Goal: Navigation & Orientation: Find specific page/section

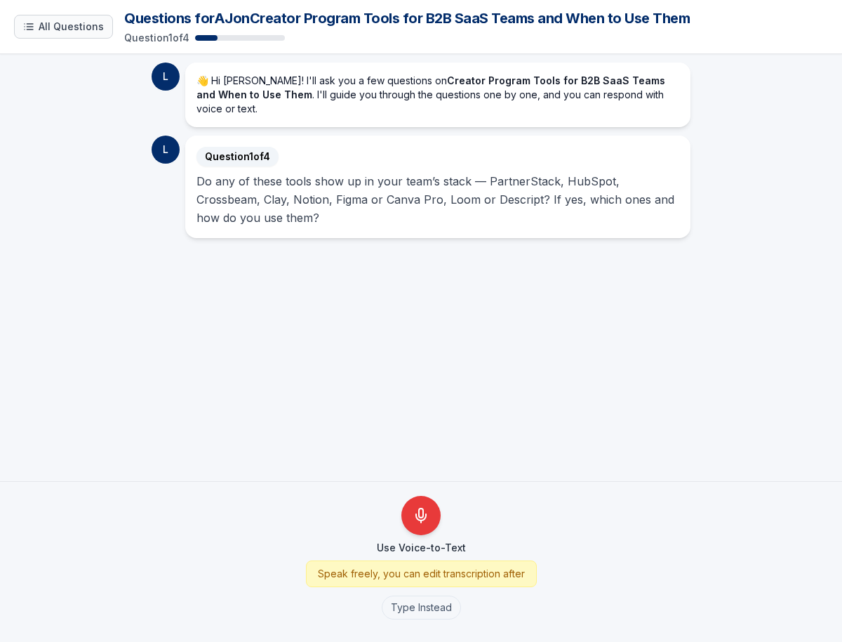
click at [80, 27] on span "All Questions" at bounding box center [71, 27] width 65 height 14
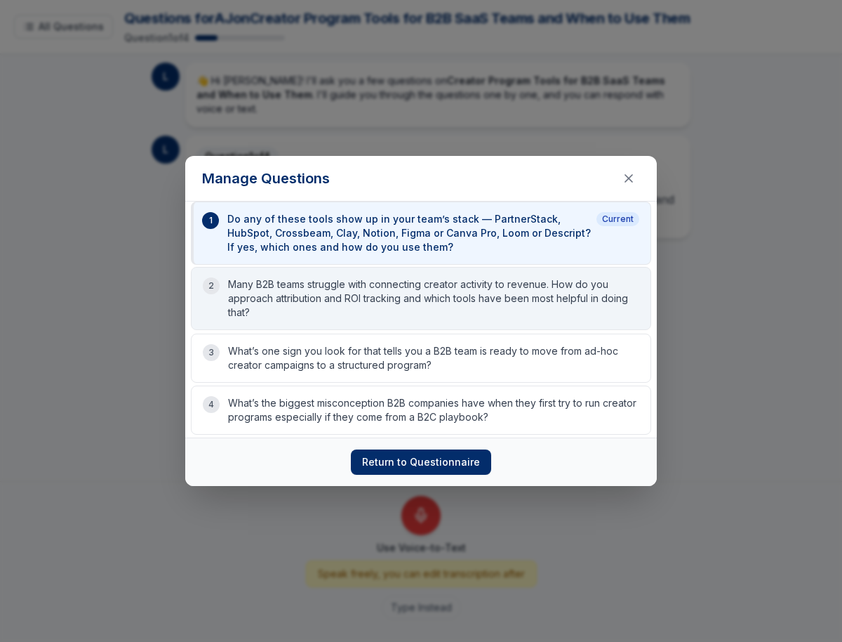
click at [306, 300] on p "Many B2B teams struggle with connecting creator activity to revenue. How do you…" at bounding box center [433, 298] width 411 height 42
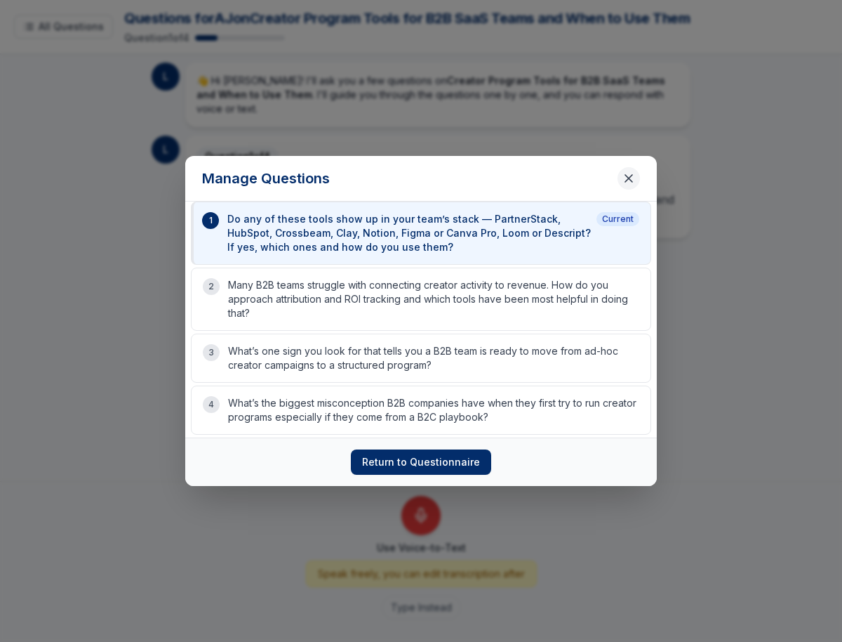
click at [628, 173] on icon "Close questions modal" at bounding box center [629, 178] width 14 height 14
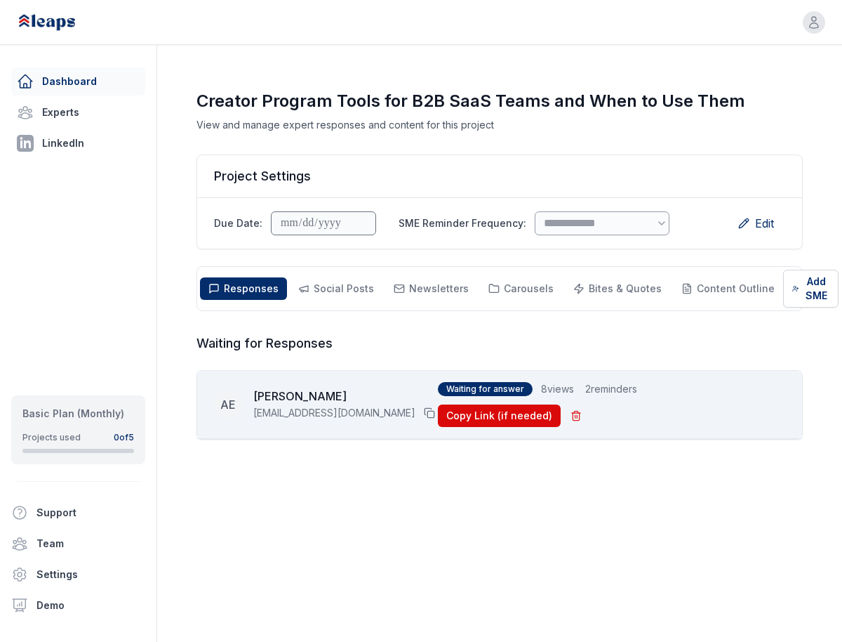
click at [66, 84] on link "Dashboard" at bounding box center [78, 81] width 134 height 28
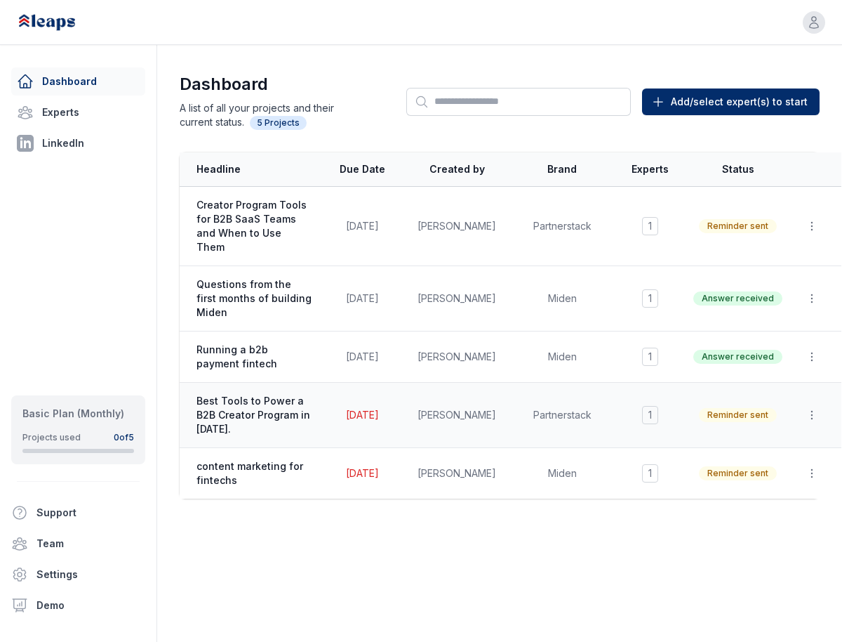
click at [245, 396] on span "Best Tools to Power a B2B Creator Program in 2025." at bounding box center [254, 415] width 115 height 42
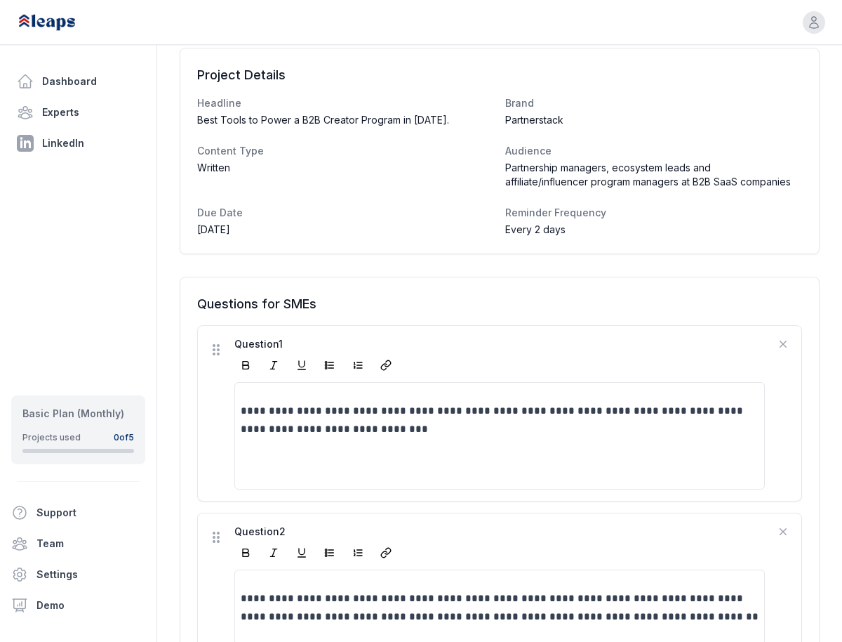
scroll to position [26, 0]
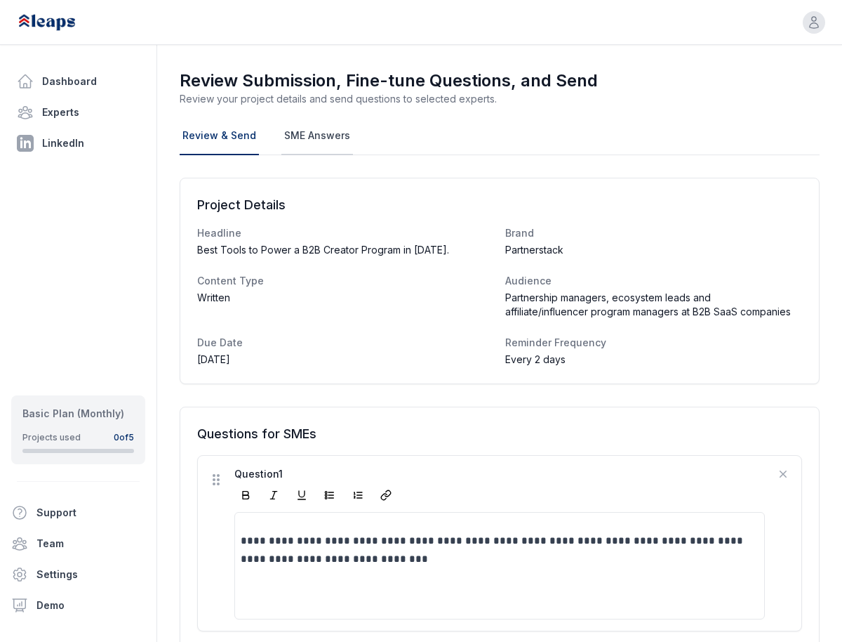
click at [308, 134] on link "SME Answers" at bounding box center [317, 136] width 72 height 38
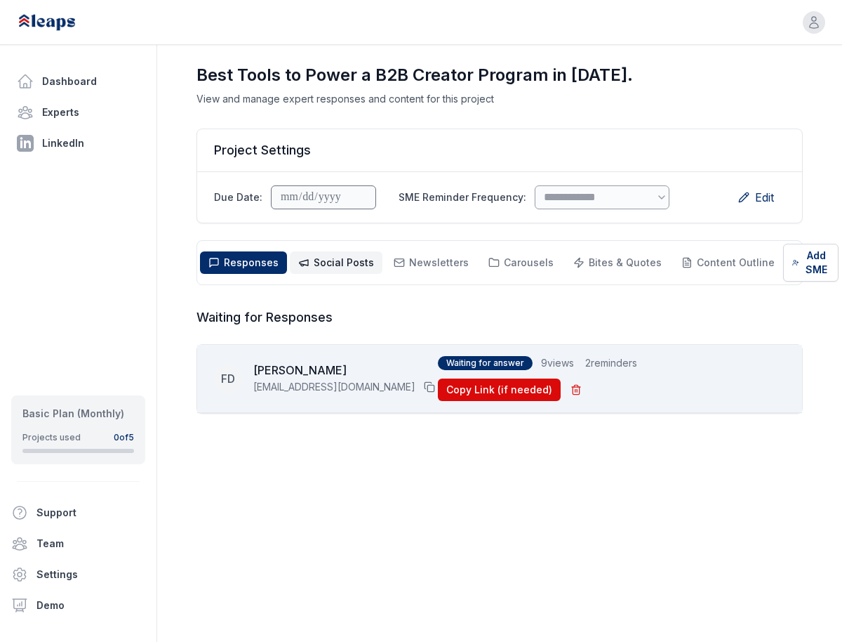
click at [354, 270] on button "Social Posts Social" at bounding box center [336, 262] width 93 height 22
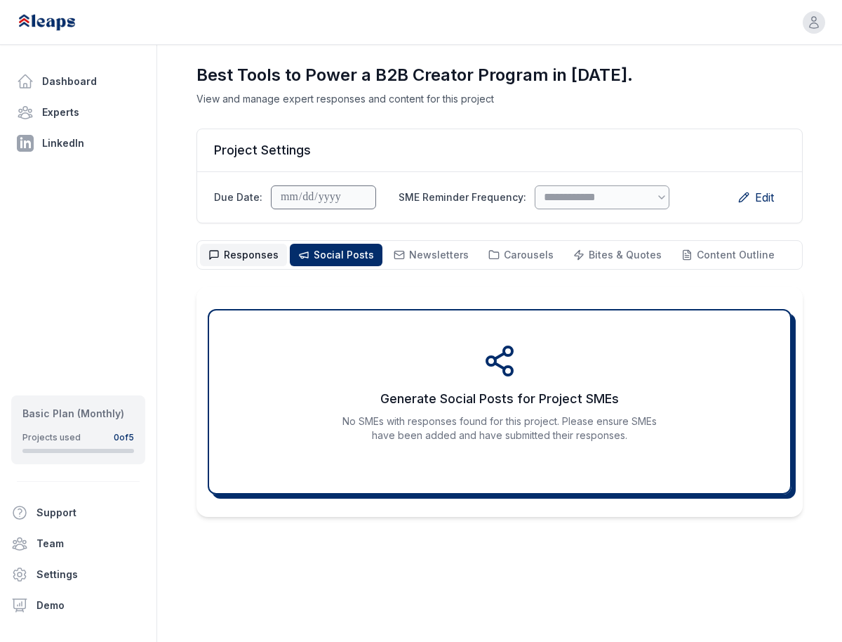
click at [254, 252] on span "Responses" at bounding box center [251, 254] width 55 height 12
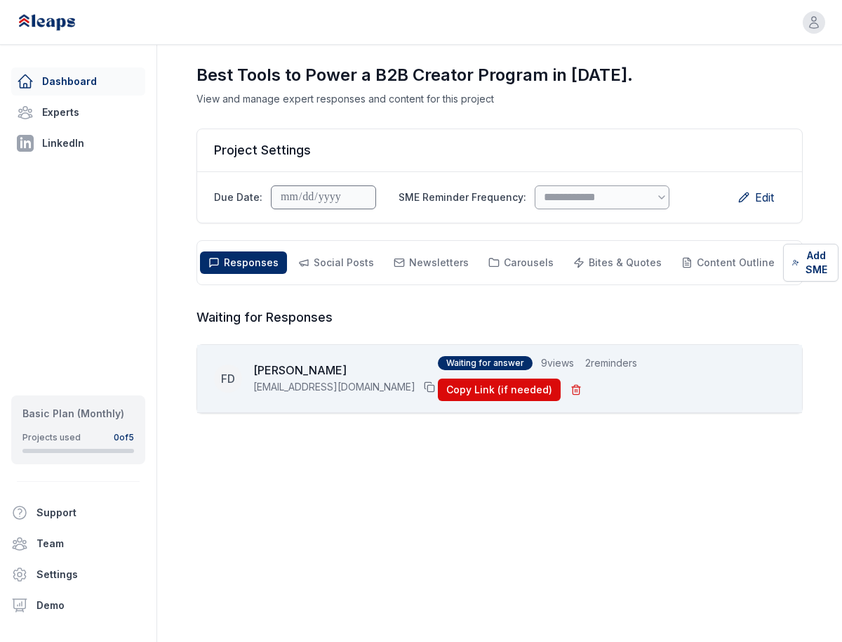
click at [63, 81] on link "Dashboard" at bounding box center [78, 81] width 134 height 28
